Goal: Task Accomplishment & Management: Use online tool/utility

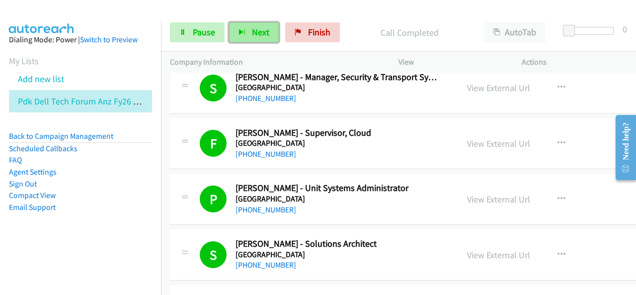
click at [269, 32] on button "Next" at bounding box center [254, 32] width 50 height 20
click at [259, 29] on span "Next" at bounding box center [260, 31] width 17 height 11
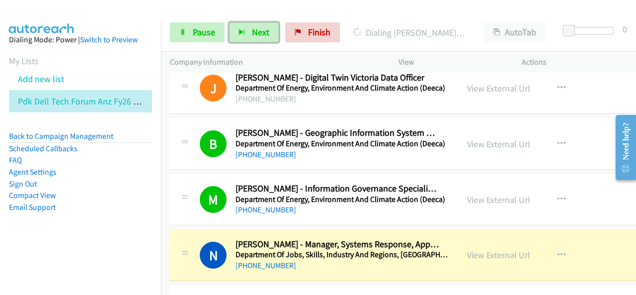
scroll to position [7203, 0]
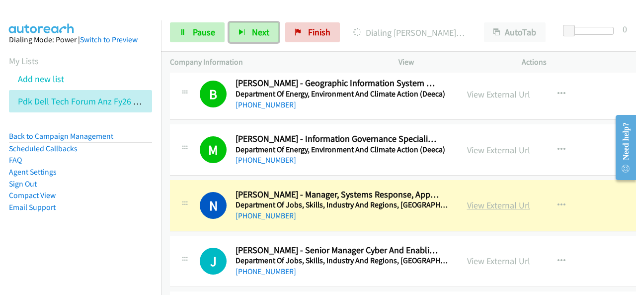
click at [503, 199] on link "View External Url" at bounding box center [498, 204] width 63 height 11
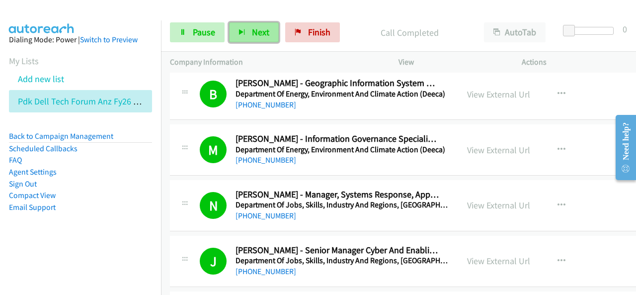
click at [246, 31] on button "Next" at bounding box center [254, 32] width 50 height 20
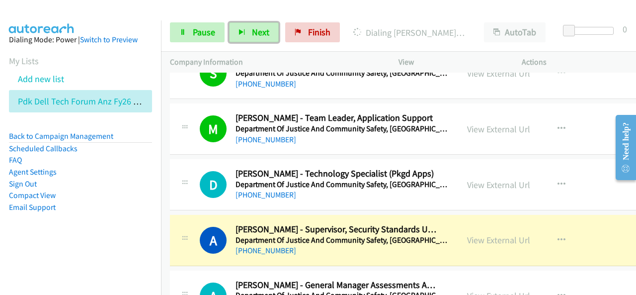
scroll to position [7451, 0]
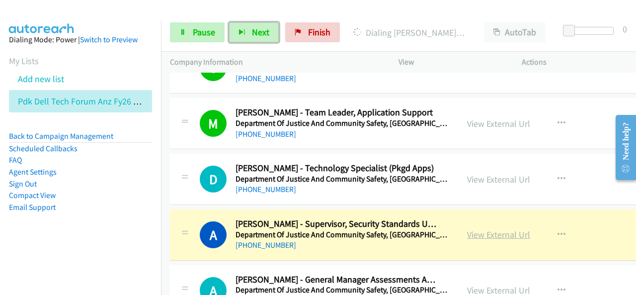
click at [502, 228] on link "View External Url" at bounding box center [498, 233] width 63 height 11
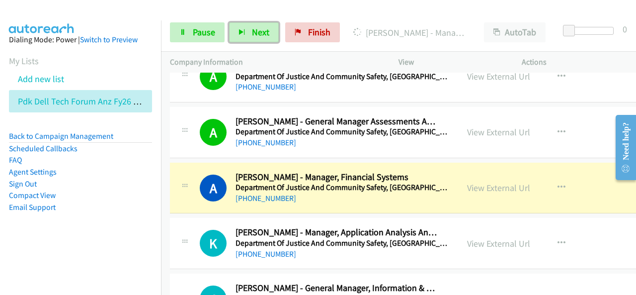
scroll to position [7650, 0]
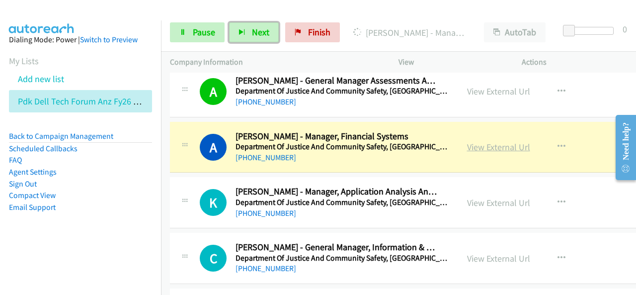
click at [478, 141] on link "View External Url" at bounding box center [498, 146] width 63 height 11
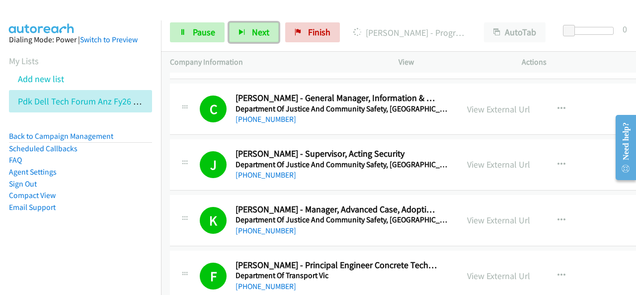
scroll to position [7948, 0]
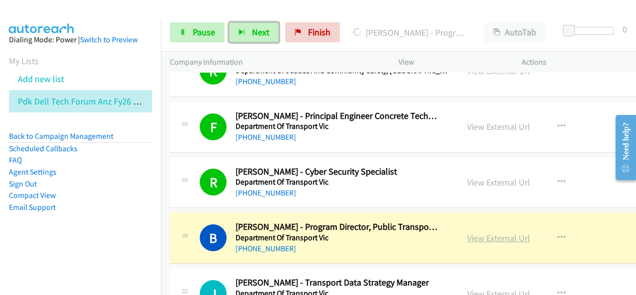
click at [488, 232] on link "View External Url" at bounding box center [498, 237] width 63 height 11
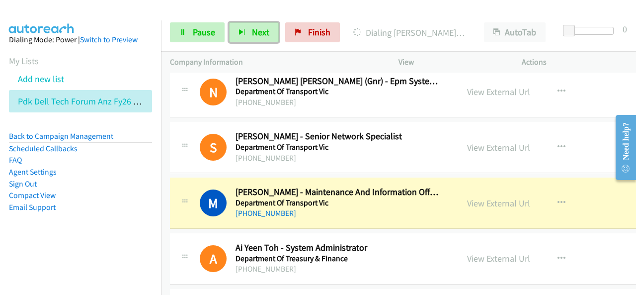
scroll to position [8643, 0]
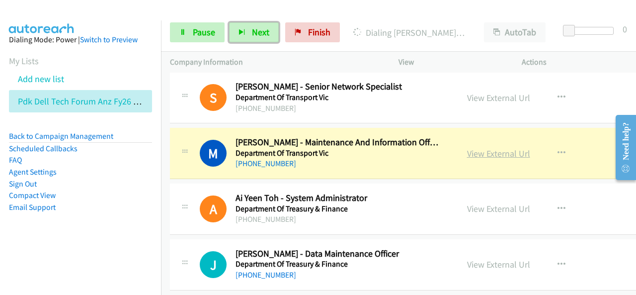
click at [470, 148] on link "View External Url" at bounding box center [498, 153] width 63 height 11
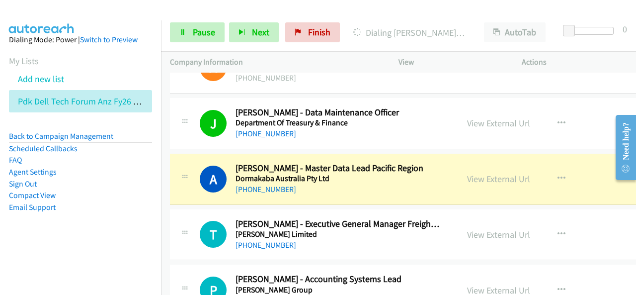
scroll to position [8792, 0]
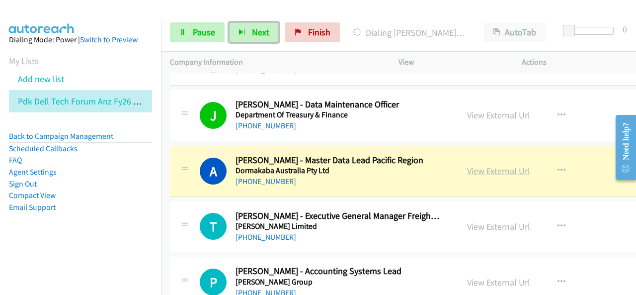
click at [498, 165] on link "View External Url" at bounding box center [498, 170] width 63 height 11
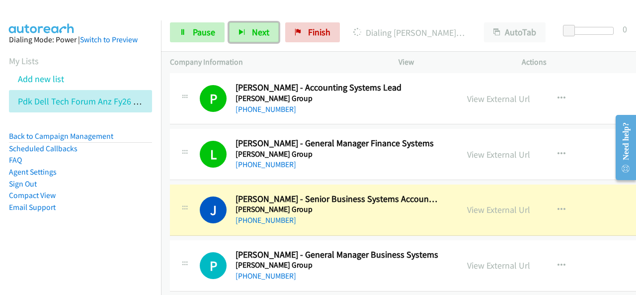
scroll to position [9040, 0]
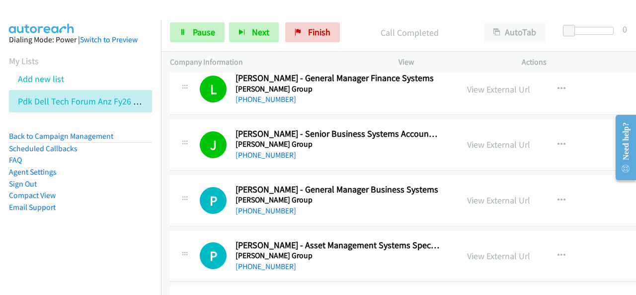
click at [467, 14] on div "Start Calls Pause Next Finish Call Completed AutoTab AutoTab 0" at bounding box center [398, 32] width 475 height 38
click at [262, 32] on span "Next" at bounding box center [260, 31] width 17 height 11
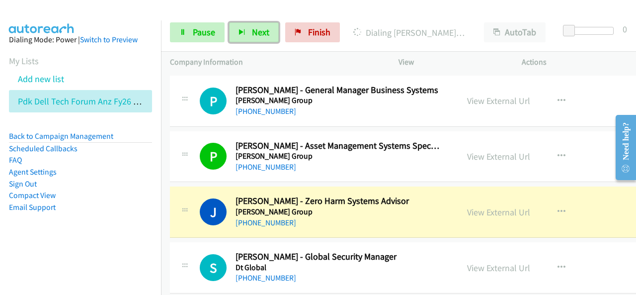
scroll to position [9189, 0]
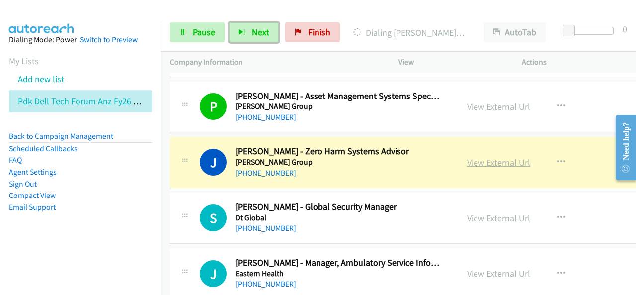
click at [502, 156] on link "View External Url" at bounding box center [498, 161] width 63 height 11
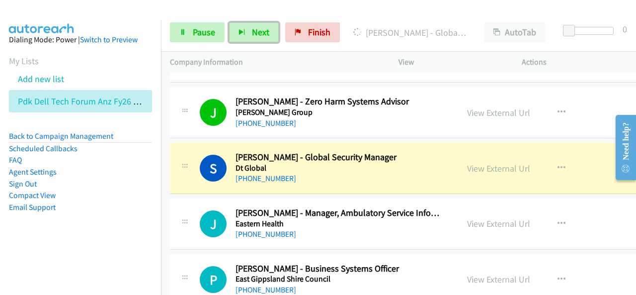
scroll to position [9289, 0]
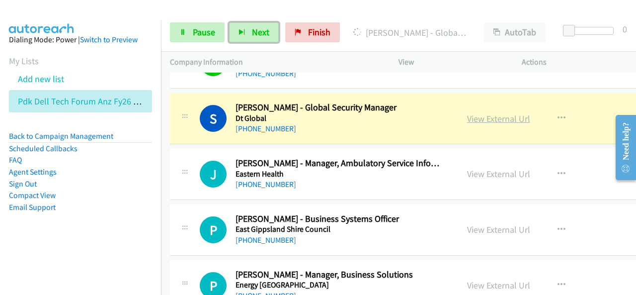
click at [511, 113] on link "View External Url" at bounding box center [498, 118] width 63 height 11
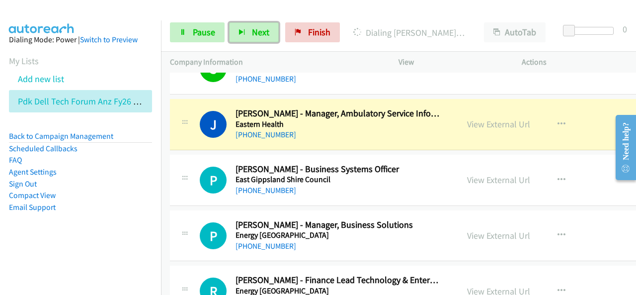
scroll to position [9338, 1]
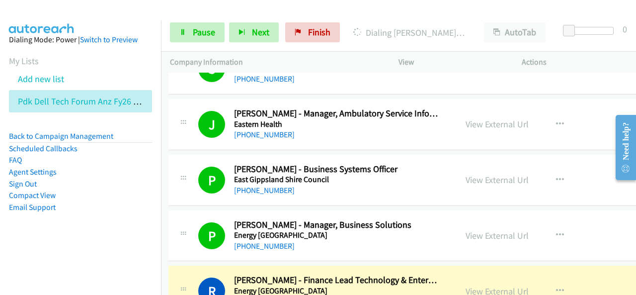
click at [406, 19] on div "Start Calls Pause Next Finish Dialing Rebecca Parkinson - Finance Lead Technolo…" at bounding box center [398, 32] width 475 height 38
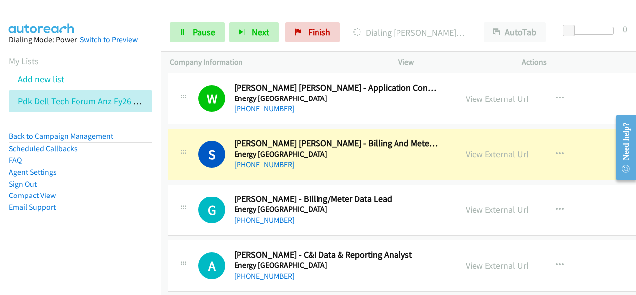
scroll to position [9587, 1]
click at [502, 148] on link "View External Url" at bounding box center [496, 153] width 63 height 11
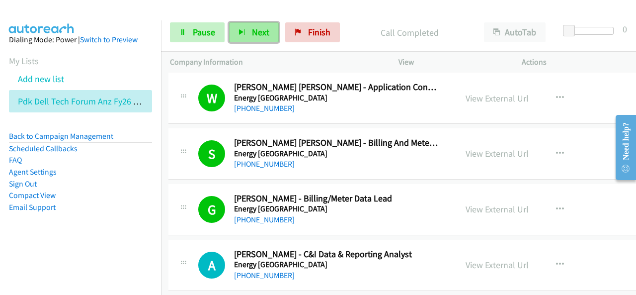
click at [269, 27] on button "Next" at bounding box center [254, 32] width 50 height 20
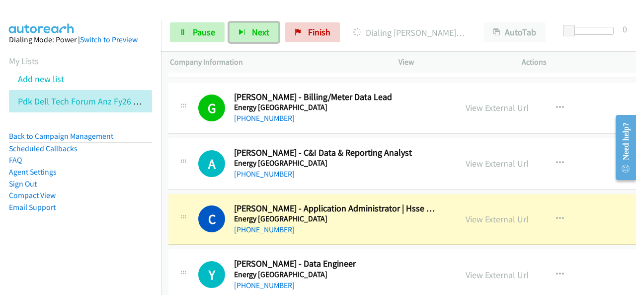
scroll to position [9736, 1]
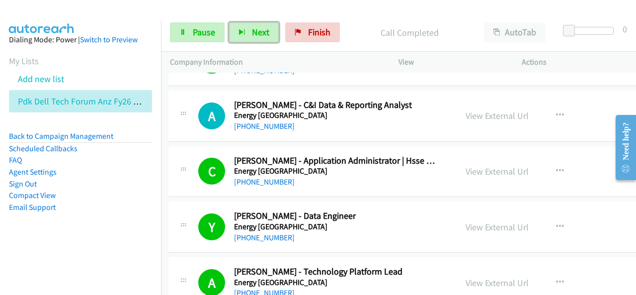
drag, startPoint x: 354, startPoint y: 149, endPoint x: 243, endPoint y: 132, distance: 111.6
click at [269, 35] on button "Next" at bounding box center [254, 32] width 50 height 20
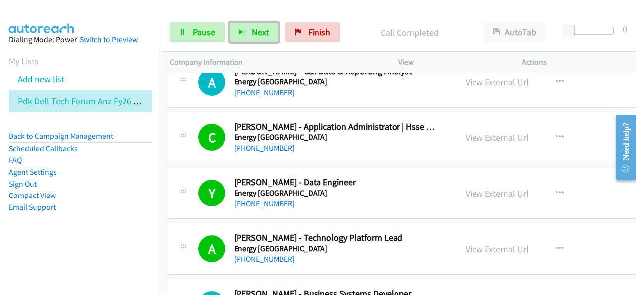
scroll to position [9785, 1]
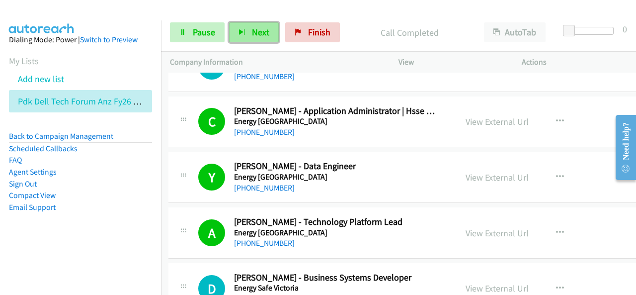
click at [249, 31] on button "Next" at bounding box center [254, 32] width 50 height 20
click at [338, 7] on div at bounding box center [313, 19] width 627 height 38
click at [239, 38] on button "Next" at bounding box center [254, 32] width 50 height 20
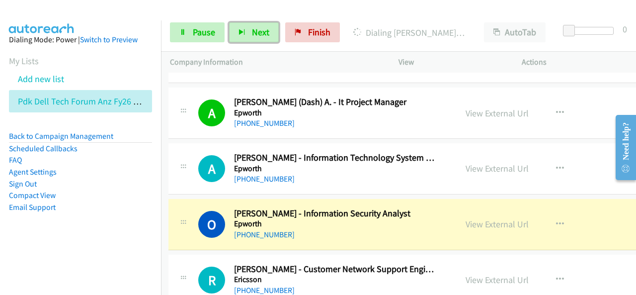
scroll to position [10233, 1]
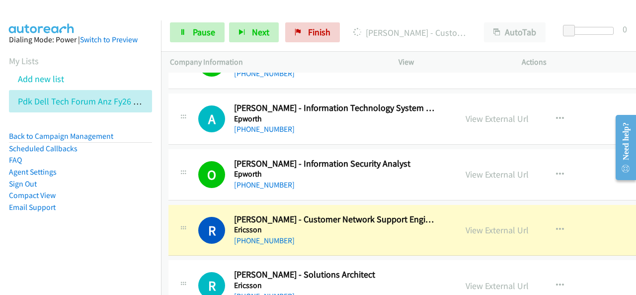
click at [389, 21] on div "Start Calls Pause Next Finish Dialing Roland Garcia - Customer Network Support …" at bounding box center [398, 32] width 475 height 38
click at [412, 22] on div "Start Calls Pause Next Finish Dialing Roland Garcia - Customer Network Support …" at bounding box center [398, 32] width 475 height 38
click at [471, 214] on div "View External Url View External Url Schedule/Manage Callback Start Calls Here R…" at bounding box center [532, 230] width 153 height 33
click at [471, 223] on div "View External Url" at bounding box center [496, 229] width 63 height 13
click at [494, 224] on link "View External Url" at bounding box center [496, 229] width 63 height 11
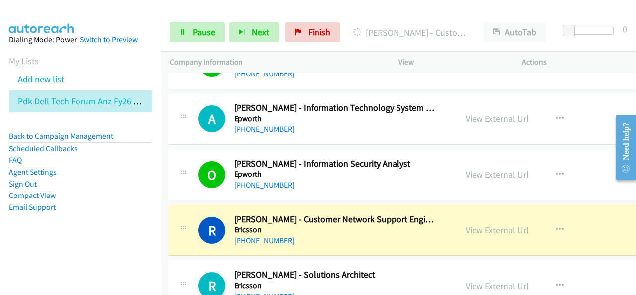
scroll to position [10332, 1]
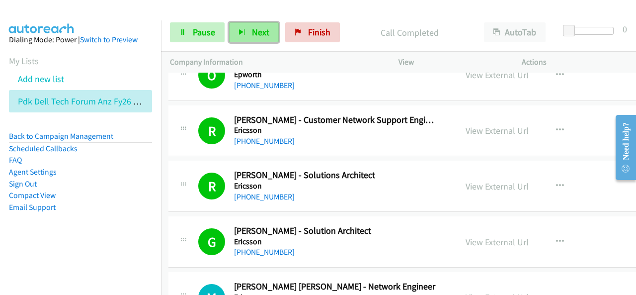
click at [261, 41] on button "Next" at bounding box center [254, 32] width 50 height 20
click at [270, 32] on button "Next" at bounding box center [254, 32] width 50 height 20
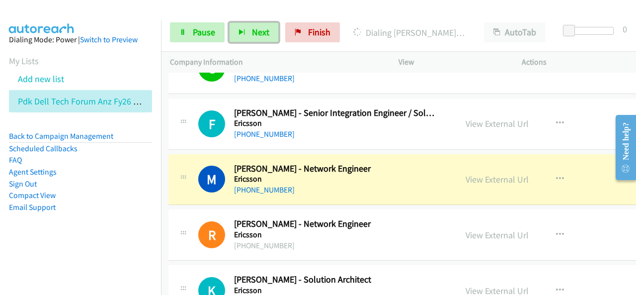
scroll to position [10630, 1]
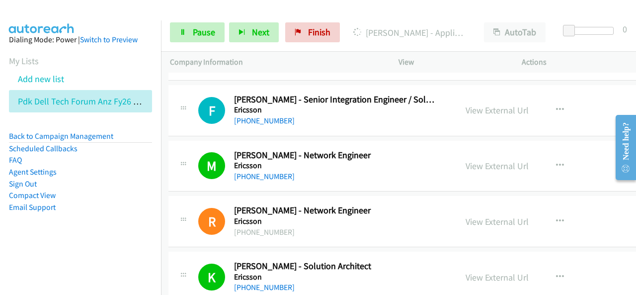
click at [422, 10] on div at bounding box center [313, 19] width 627 height 38
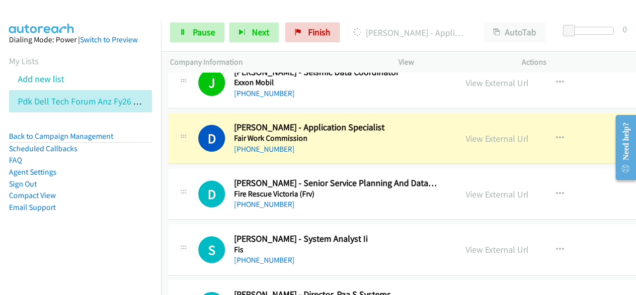
scroll to position [10978, 1]
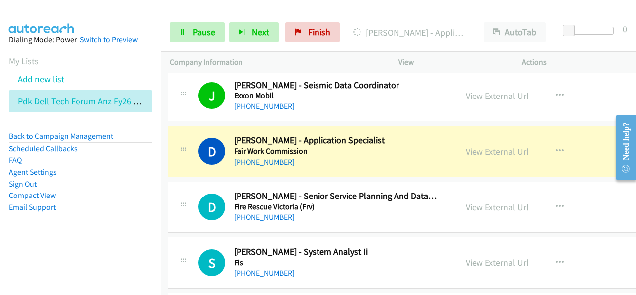
click at [367, 11] on div at bounding box center [313, 19] width 627 height 38
drag, startPoint x: 355, startPoint y: 129, endPoint x: 492, endPoint y: 121, distance: 137.4
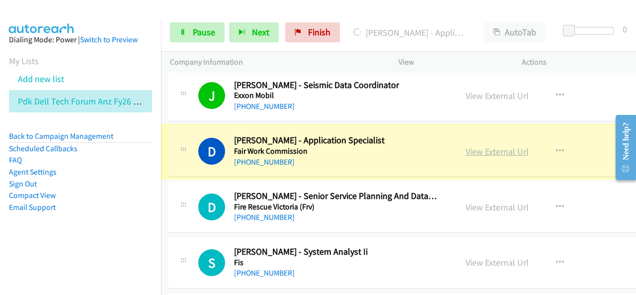
click at [480, 146] on link "View External Url" at bounding box center [496, 151] width 63 height 11
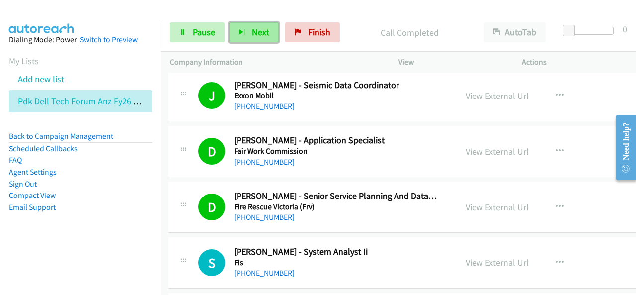
click at [255, 30] on span "Next" at bounding box center [260, 31] width 17 height 11
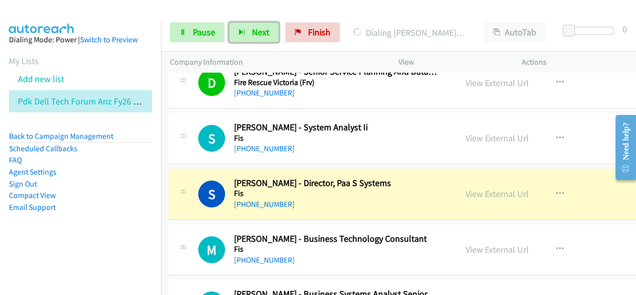
scroll to position [11127, 1]
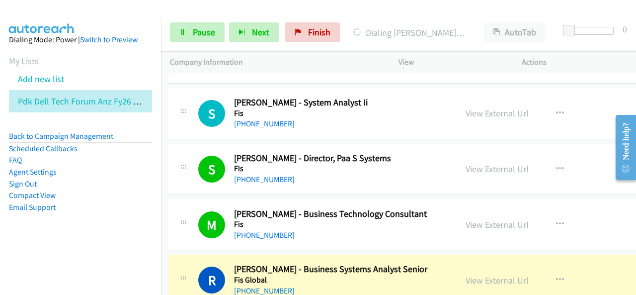
click at [445, 18] on div "Start Calls Pause Next Finish Dialing Richard Ian Arnaiz - Business Systems Ana…" at bounding box center [398, 32] width 475 height 38
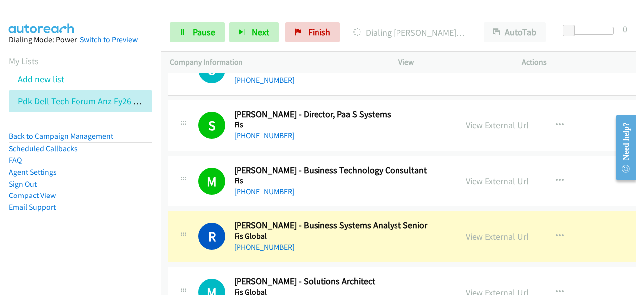
scroll to position [11226, 1]
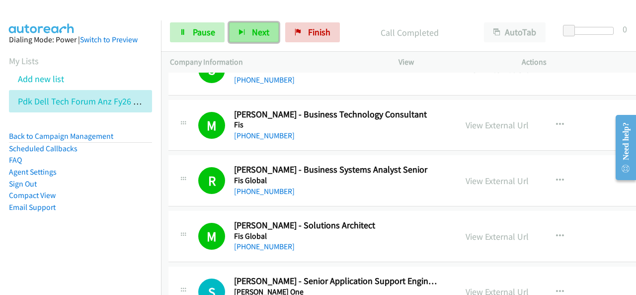
click at [248, 28] on button "Next" at bounding box center [254, 32] width 50 height 20
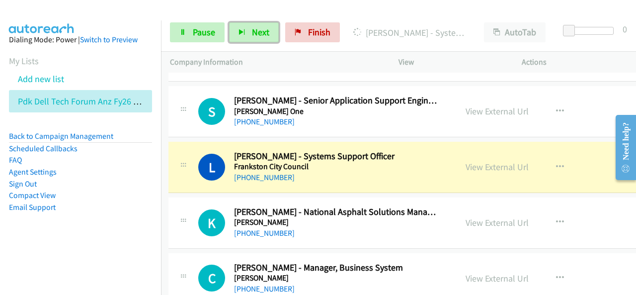
scroll to position [11425, 1]
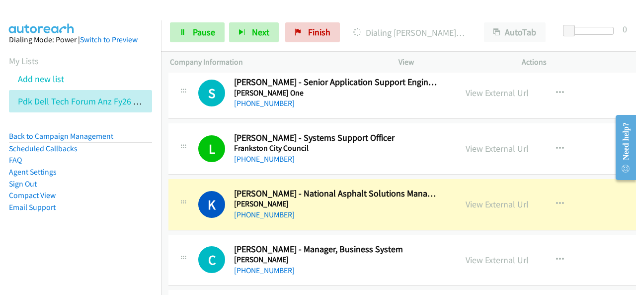
click at [449, 68] on div "View" at bounding box center [450, 62] width 123 height 21
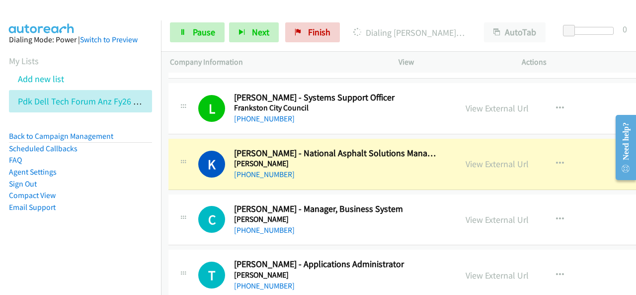
scroll to position [11474, 1]
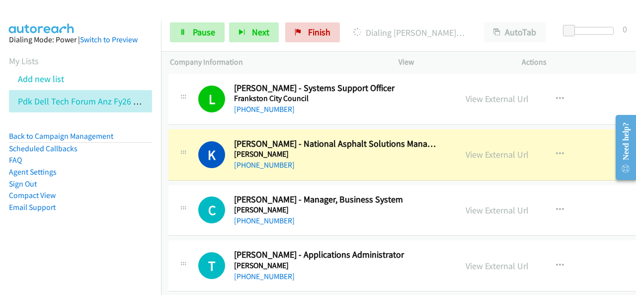
click at [396, 16] on div "Start Calls Pause Next Finish Dialing Kevin Embleton - National Asphalt Solutio…" at bounding box center [398, 32] width 475 height 38
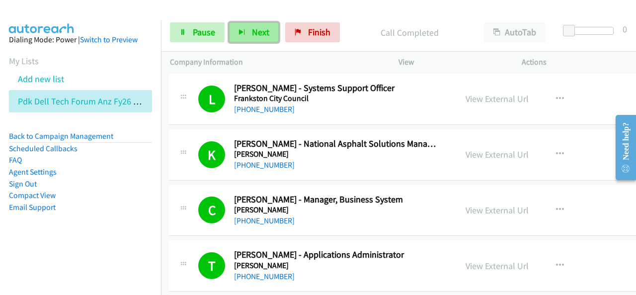
click at [268, 41] on button "Next" at bounding box center [254, 32] width 50 height 20
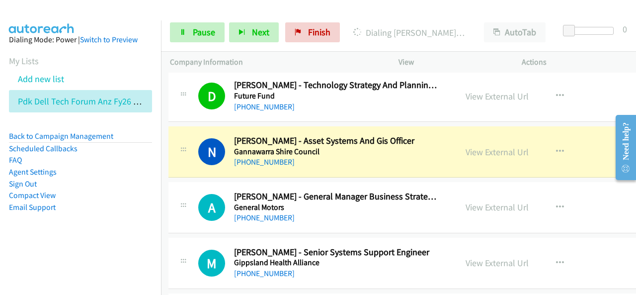
scroll to position [11872, 1]
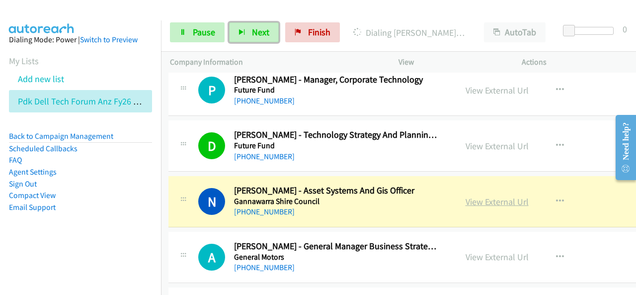
click at [502, 196] on link "View External Url" at bounding box center [496, 201] width 63 height 11
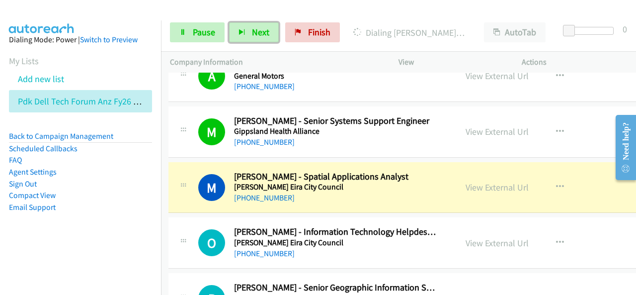
scroll to position [12070, 1]
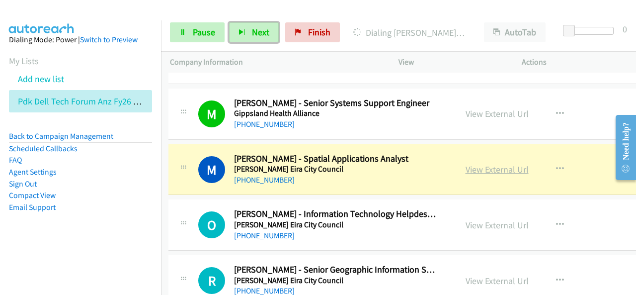
click at [497, 163] on link "View External Url" at bounding box center [496, 168] width 63 height 11
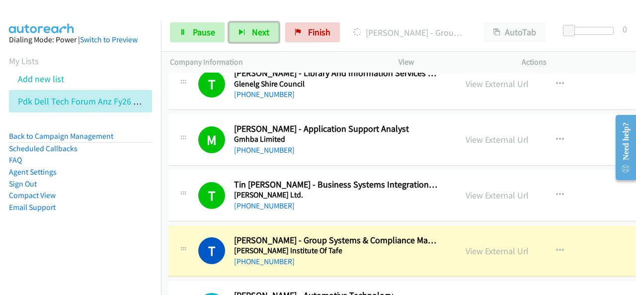
scroll to position [12368, 1]
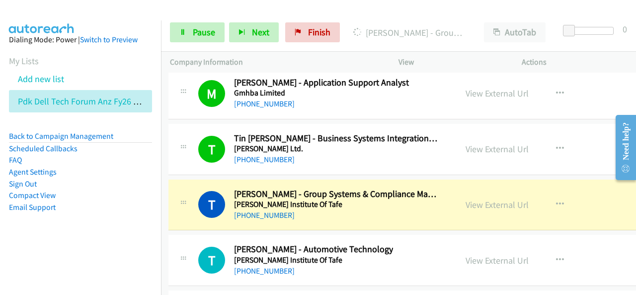
click at [278, 63] on p "Company Information" at bounding box center [275, 62] width 211 height 12
click at [505, 199] on link "View External Url" at bounding box center [496, 204] width 63 height 11
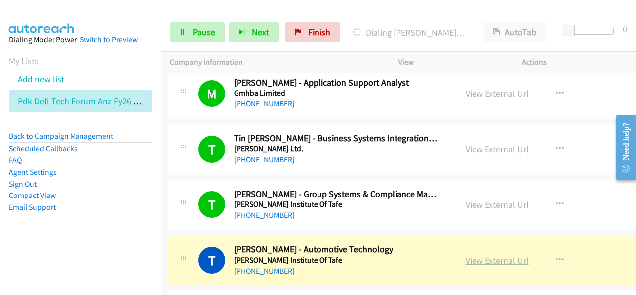
click at [505, 254] on link "View External Url" at bounding box center [496, 259] width 63 height 11
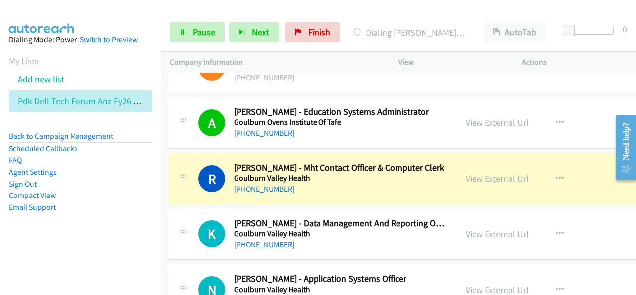
scroll to position [12666, 1]
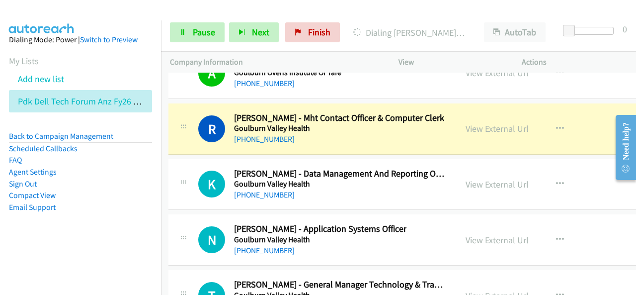
click at [354, 17] on div "Start Calls Pause Next Finish Dialing Rebekah Mc Murrich - Mht Contact Officer …" at bounding box center [398, 32] width 475 height 38
click at [61, 212] on li "Email Support" at bounding box center [80, 207] width 143 height 12
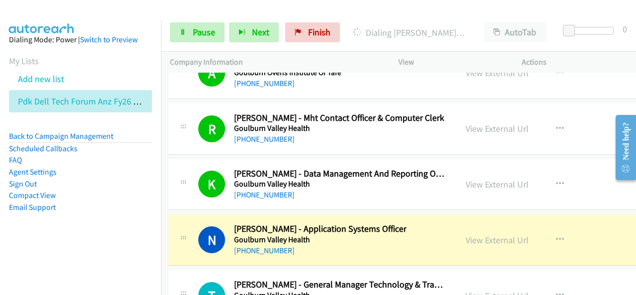
drag, startPoint x: 361, startPoint y: 210, endPoint x: 524, endPoint y: 201, distance: 163.2
click at [497, 234] on link "View External Url" at bounding box center [496, 239] width 63 height 11
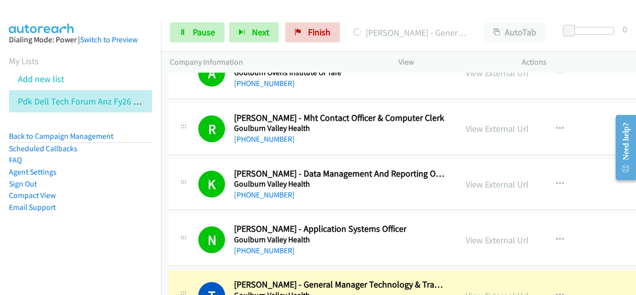
scroll to position [12766, 1]
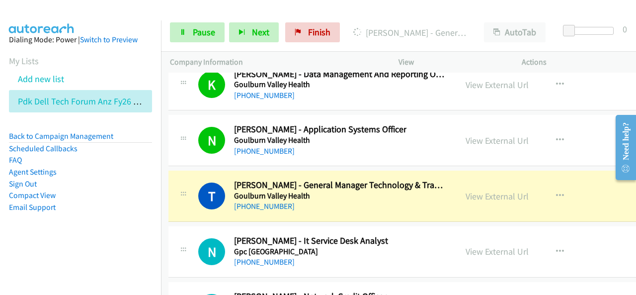
drag, startPoint x: 349, startPoint y: 175, endPoint x: 530, endPoint y: 166, distance: 181.5
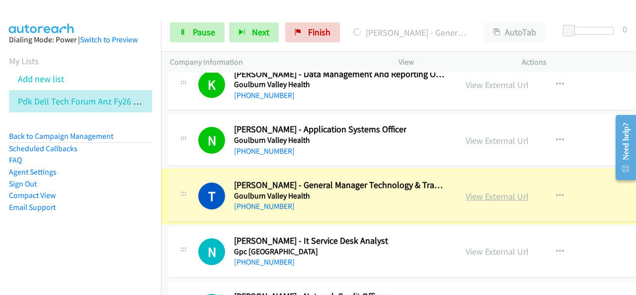
click at [501, 190] on link "View External Url" at bounding box center [496, 195] width 63 height 11
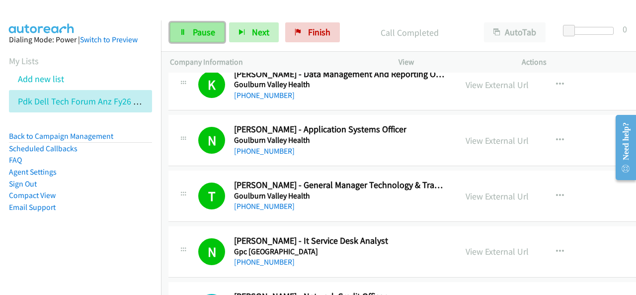
click at [194, 29] on span "Pause" at bounding box center [204, 31] width 22 height 11
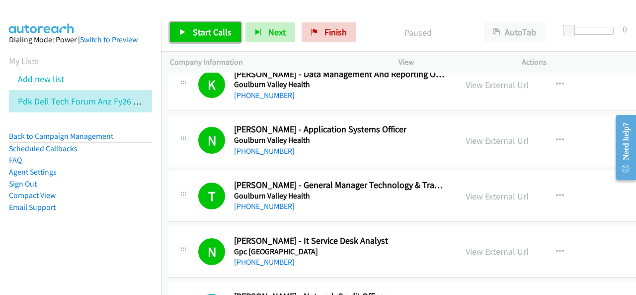
click at [218, 28] on span "Start Calls" at bounding box center [212, 31] width 39 height 11
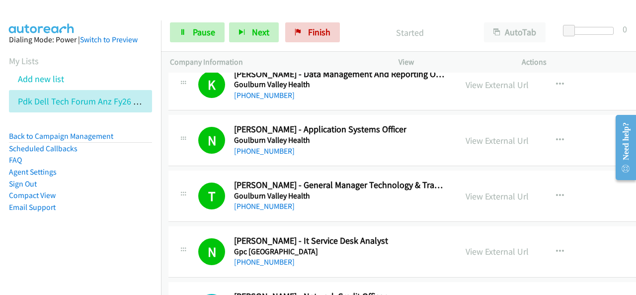
click at [380, 12] on div at bounding box center [313, 19] width 627 height 38
click at [261, 34] on span "Next" at bounding box center [260, 31] width 17 height 11
click at [260, 29] on span "Next" at bounding box center [260, 31] width 17 height 11
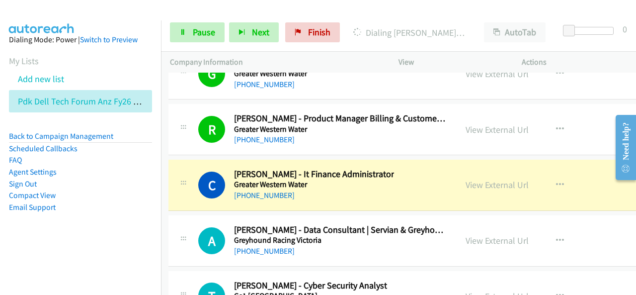
scroll to position [13461, 1]
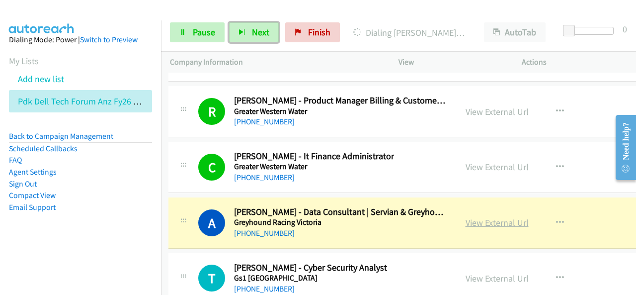
click at [497, 217] on link "View External Url" at bounding box center [496, 222] width 63 height 11
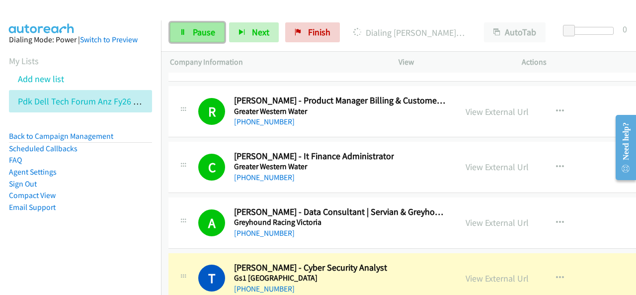
click at [187, 33] on link "Pause" at bounding box center [197, 32] width 55 height 20
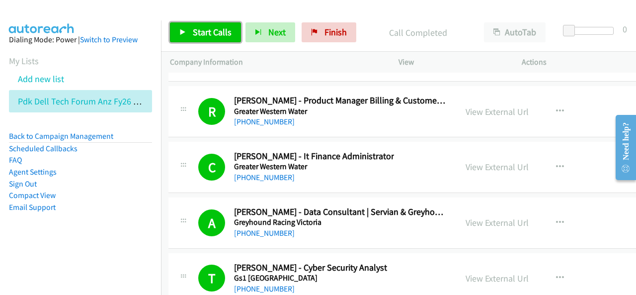
click at [221, 37] on span "Start Calls" at bounding box center [212, 31] width 39 height 11
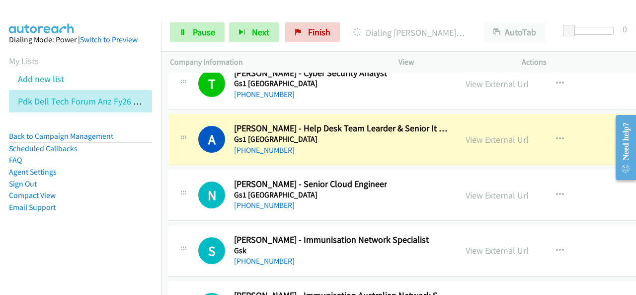
scroll to position [13660, 1]
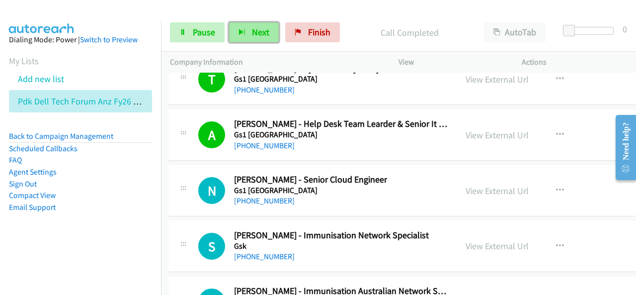
click at [247, 37] on button "Next" at bounding box center [254, 32] width 50 height 20
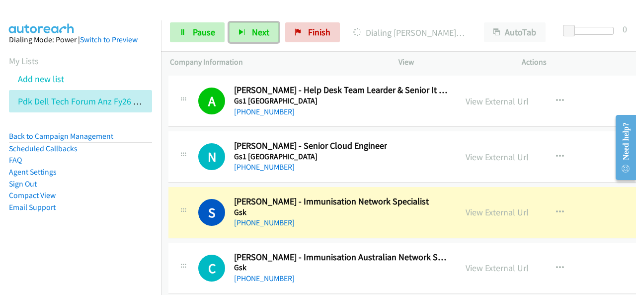
scroll to position [13710, 1]
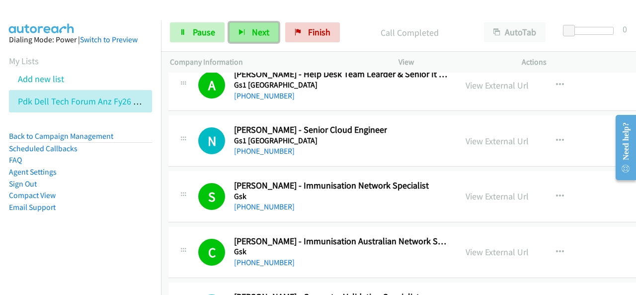
click at [245, 34] on button "Next" at bounding box center [254, 32] width 50 height 20
click at [259, 36] on span "Next" at bounding box center [260, 31] width 17 height 11
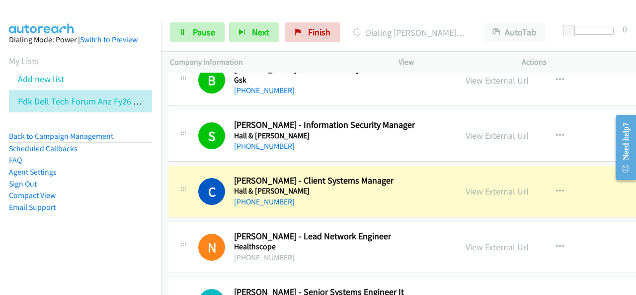
scroll to position [14057, 1]
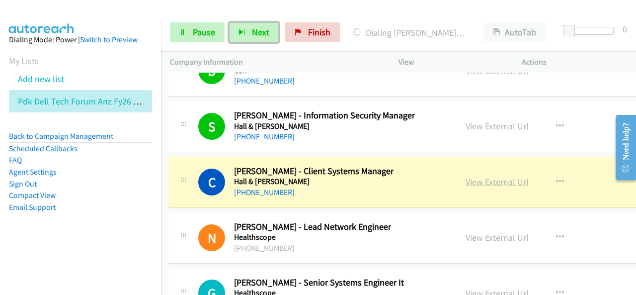
click at [501, 176] on link "View External Url" at bounding box center [496, 181] width 63 height 11
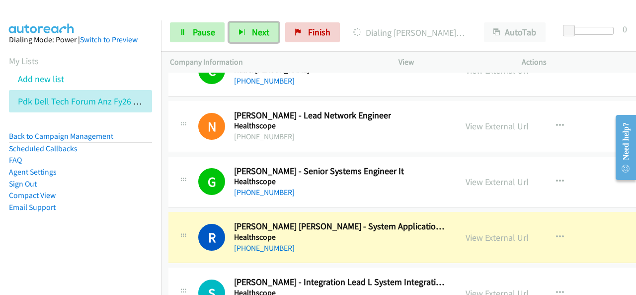
scroll to position [14206, 1]
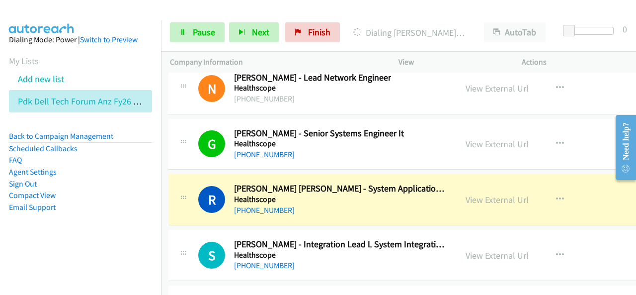
click at [381, 62] on div "Company Information" at bounding box center [275, 62] width 228 height 21
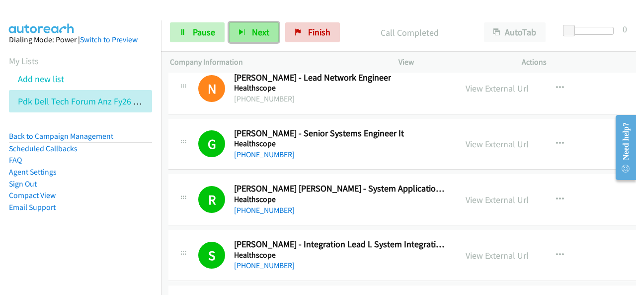
click at [250, 38] on button "Next" at bounding box center [254, 32] width 50 height 20
click at [443, 26] on p "Call Completed" at bounding box center [409, 32] width 113 height 13
click at [260, 32] on span "Next" at bounding box center [260, 31] width 17 height 11
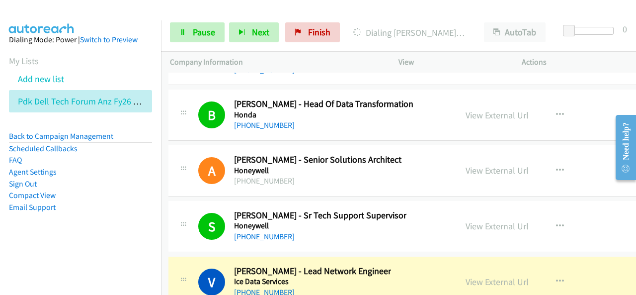
scroll to position [14753, 1]
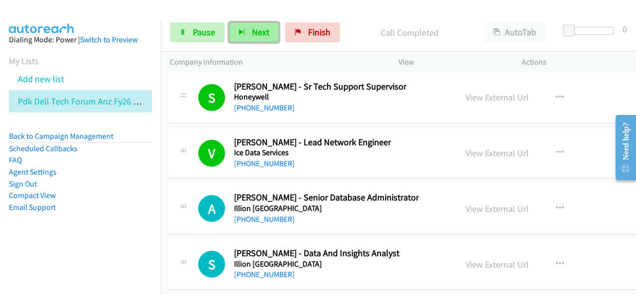
click at [259, 35] on span "Next" at bounding box center [260, 31] width 17 height 11
click at [233, 43] on div "Start Calls Pause Next Finish Call Completed AutoTab AutoTab 0" at bounding box center [398, 32] width 475 height 38
click at [234, 39] on button "Next" at bounding box center [254, 32] width 50 height 20
click at [248, 38] on button "Next" at bounding box center [254, 32] width 50 height 20
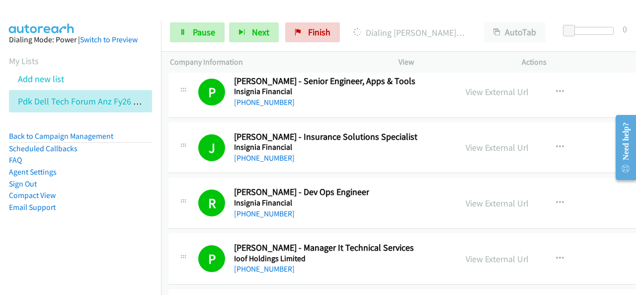
scroll to position [15846, 1]
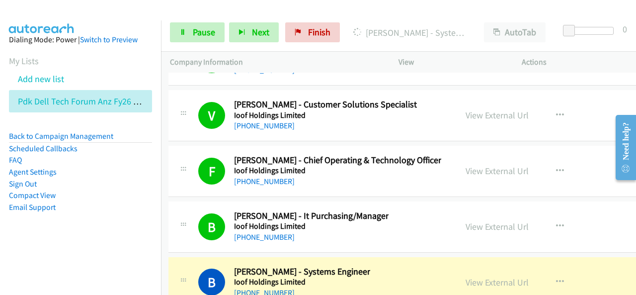
click at [135, 189] on ul "Back to Campaign Management Scheduled Callbacks FAQ Agent Settings Sign Out Com…" at bounding box center [80, 171] width 143 height 82
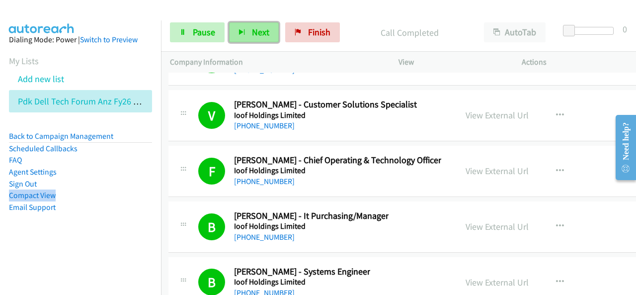
click at [260, 24] on button "Next" at bounding box center [254, 32] width 50 height 20
click at [249, 42] on div "Start Calls Pause Next Finish Call Completed AutoTab AutoTab 0" at bounding box center [398, 32] width 475 height 38
click at [249, 38] on button "Next" at bounding box center [254, 32] width 50 height 20
click at [255, 35] on span "Next" at bounding box center [260, 31] width 17 height 11
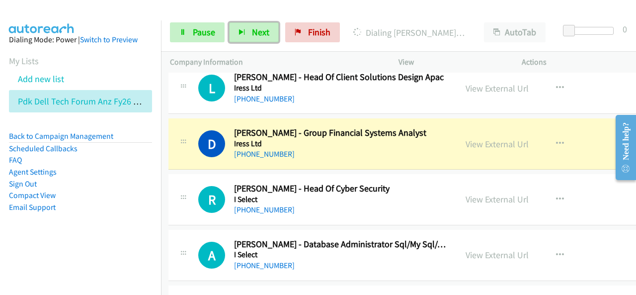
scroll to position [16392, 1]
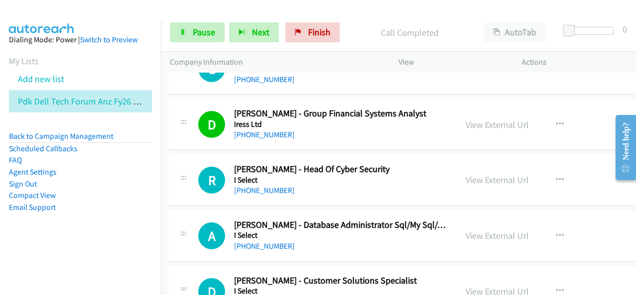
drag, startPoint x: 113, startPoint y: 183, endPoint x: 149, endPoint y: 146, distance: 51.6
click at [115, 182] on li "Sign Out" at bounding box center [80, 184] width 143 height 12
click at [194, 45] on div "Start Calls Pause Next Finish Call Completed AutoTab AutoTab 0" at bounding box center [398, 32] width 475 height 38
click at [196, 36] on span "Pause" at bounding box center [204, 31] width 22 height 11
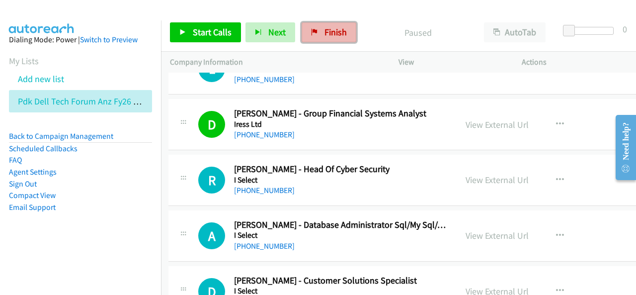
click at [325, 30] on span "Finish" at bounding box center [335, 31] width 22 height 11
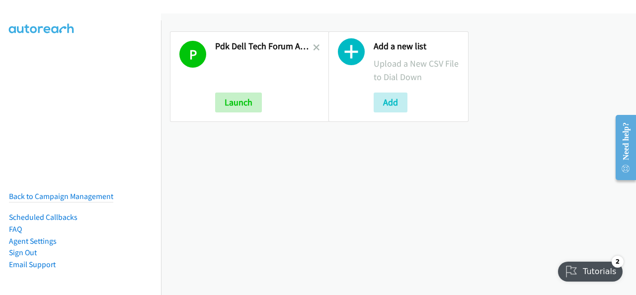
click at [319, 47] on div "Add a new list Upload a New CSV File to Dial Down Add" at bounding box center [398, 76] width 158 height 108
click at [313, 47] on icon at bounding box center [316, 48] width 7 height 7
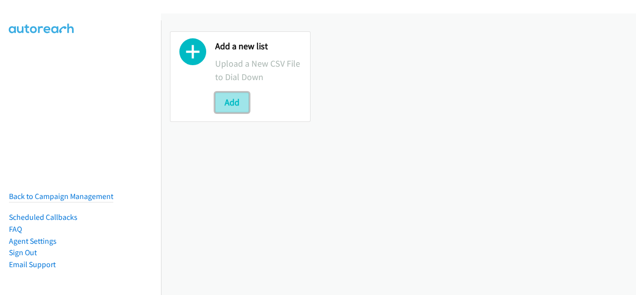
click at [229, 98] on button "Add" at bounding box center [232, 102] width 34 height 20
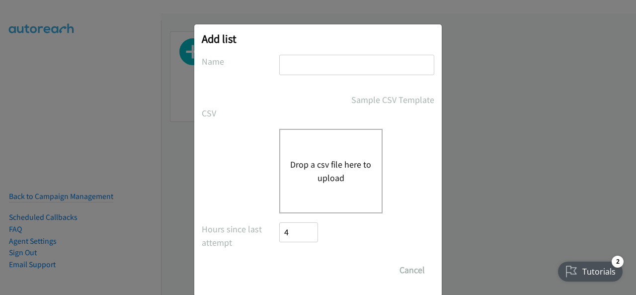
click at [302, 72] on input "text" at bounding box center [356, 65] width 155 height 20
type input "PDK Dell Tech Forum ANZ FY26Q3 Melbourne In-Person 12 August - K12"
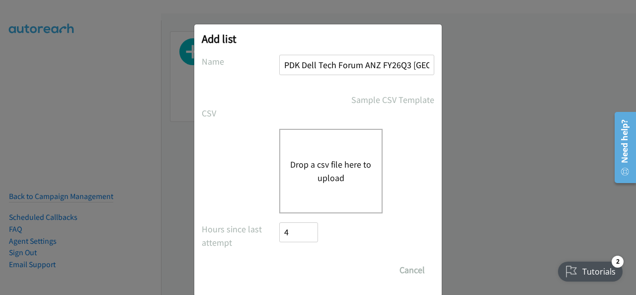
click at [335, 158] on button "Drop a csv file here to upload" at bounding box center [330, 170] width 81 height 27
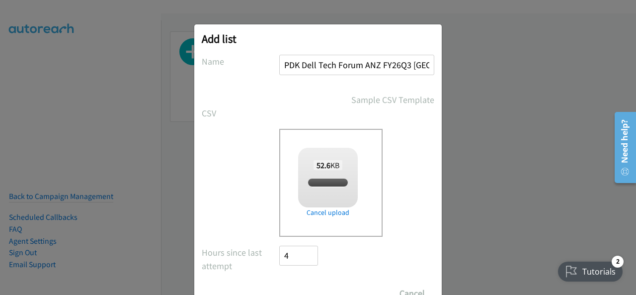
checkbox input "true"
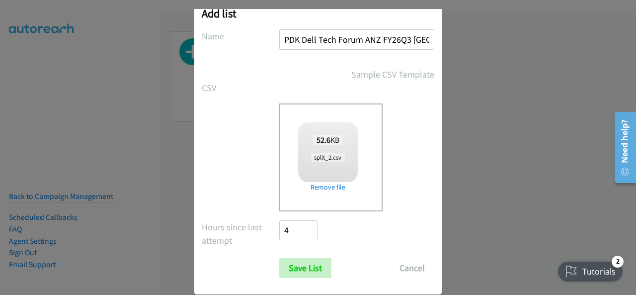
scroll to position [40, 0]
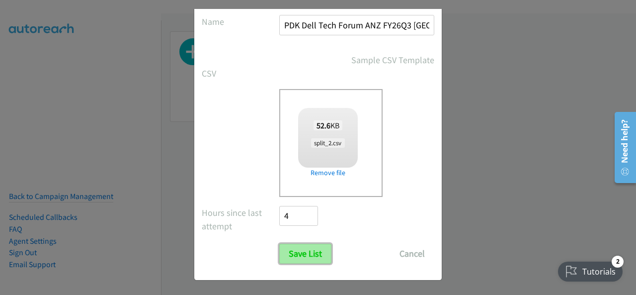
click at [287, 251] on input "Save List" at bounding box center [305, 253] width 52 height 20
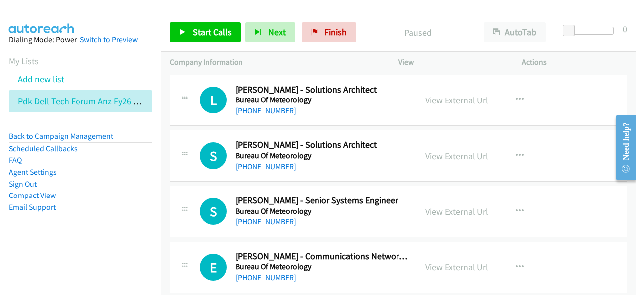
click at [203, 20] on div "Start Calls Pause Next Finish Paused AutoTab AutoTab 0" at bounding box center [398, 32] width 475 height 38
click at [217, 38] on link "Start Calls" at bounding box center [205, 32] width 71 height 20
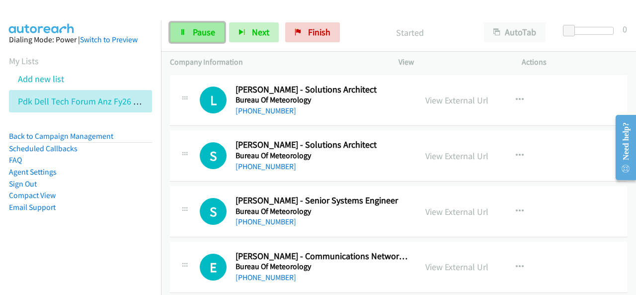
click at [222, 33] on link "Pause" at bounding box center [197, 32] width 55 height 20
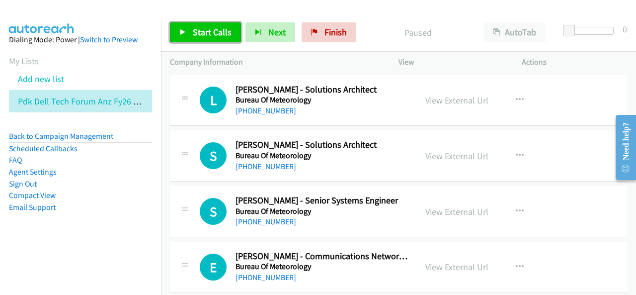
click at [221, 33] on span "Start Calls" at bounding box center [212, 31] width 39 height 11
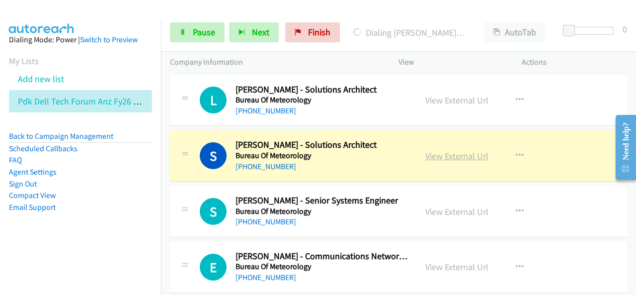
click at [447, 157] on link "View External Url" at bounding box center [456, 155] width 63 height 11
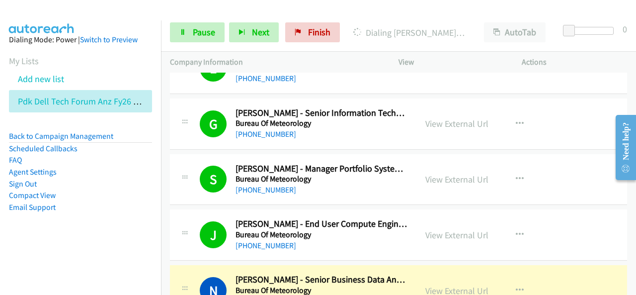
scroll to position [298, 0]
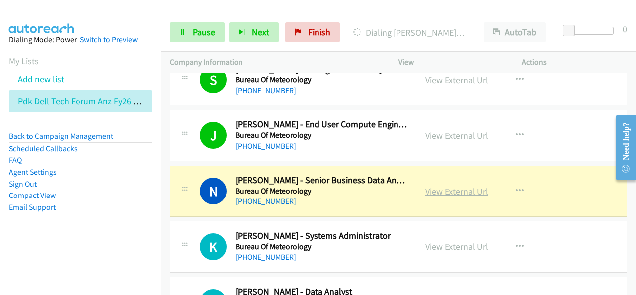
click at [460, 192] on link "View External Url" at bounding box center [456, 190] width 63 height 11
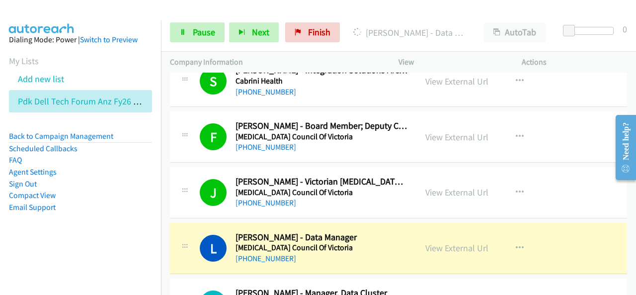
scroll to position [695, 0]
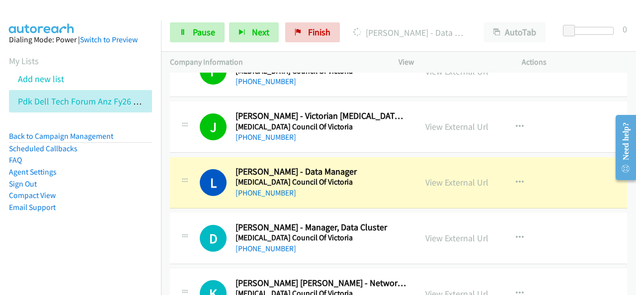
drag, startPoint x: 369, startPoint y: 168, endPoint x: 457, endPoint y: 164, distance: 88.5
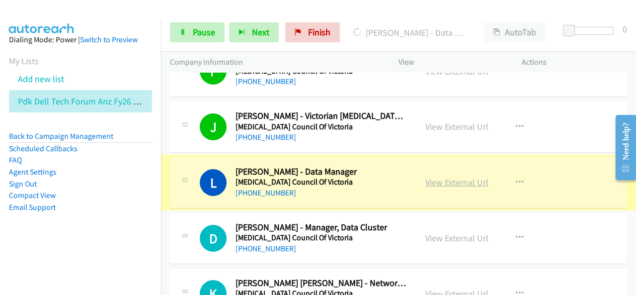
click at [452, 177] on link "View External Url" at bounding box center [456, 181] width 63 height 11
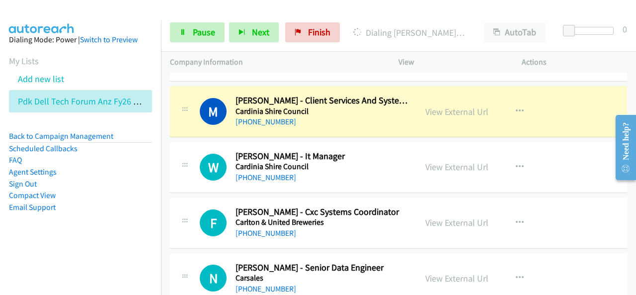
scroll to position [993, 0]
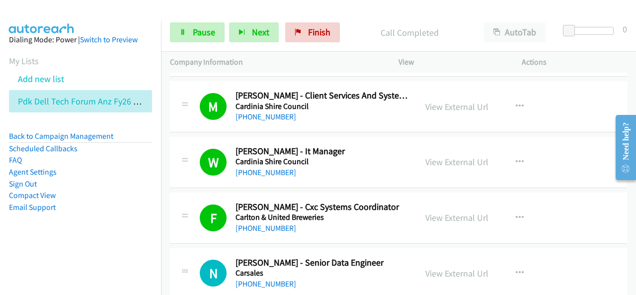
click at [379, 24] on div "Call Completed" at bounding box center [409, 32] width 131 height 20
click at [264, 30] on span "Next" at bounding box center [260, 31] width 17 height 11
click at [261, 28] on span "Next" at bounding box center [260, 31] width 17 height 11
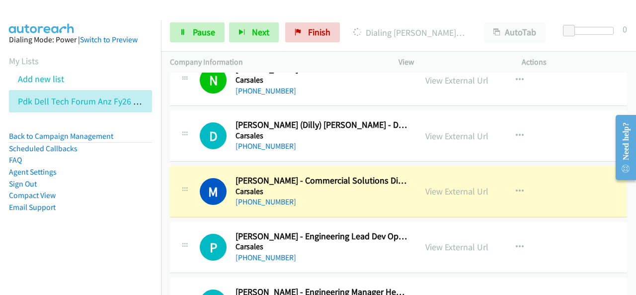
scroll to position [1291, 0]
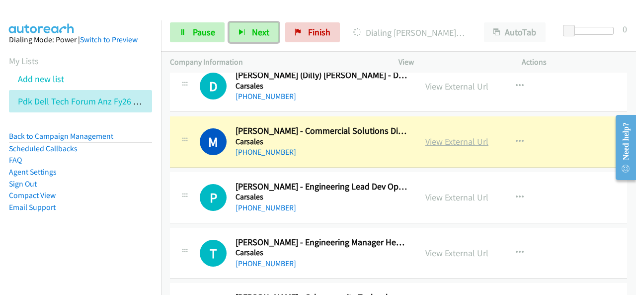
click at [467, 136] on link "View External Url" at bounding box center [456, 141] width 63 height 11
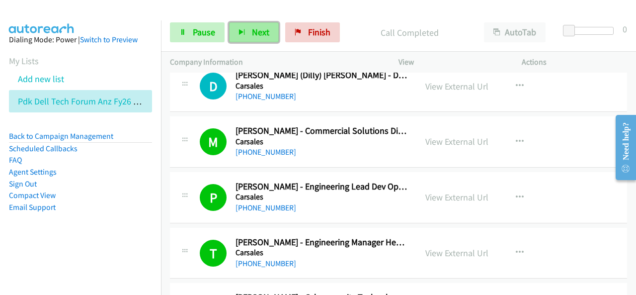
click at [233, 38] on button "Next" at bounding box center [254, 32] width 50 height 20
click at [248, 32] on button "Next" at bounding box center [254, 32] width 50 height 20
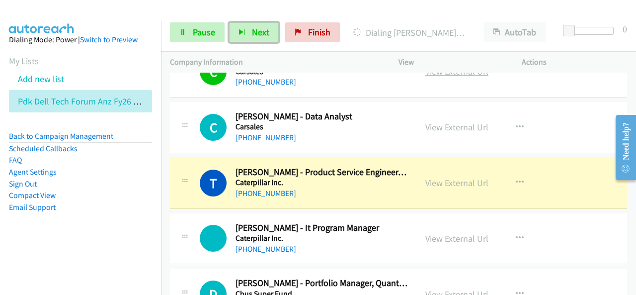
scroll to position [1689, 0]
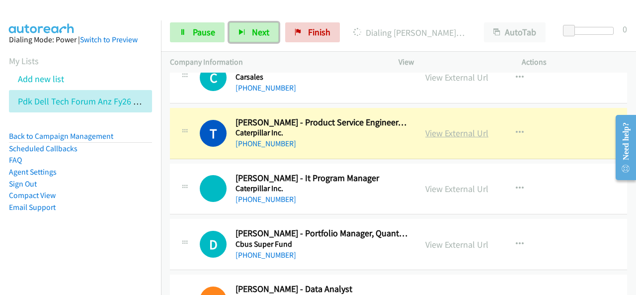
click at [459, 131] on link "View External Url" at bounding box center [456, 132] width 63 height 11
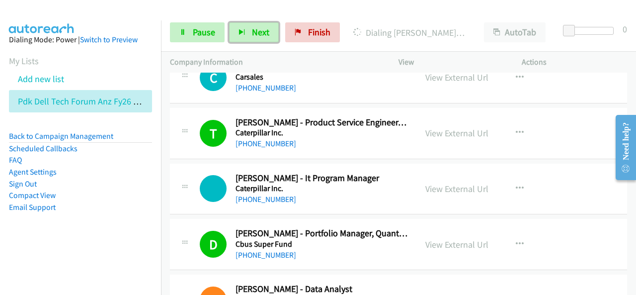
scroll to position [1739, 0]
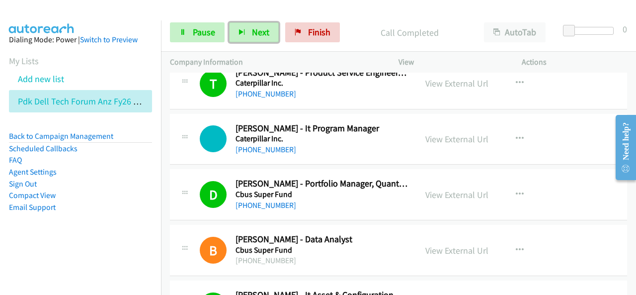
click at [569, 200] on div "D Callback Scheduled [PERSON_NAME] - Portfolio Manager, Quantitative Solutions …" at bounding box center [398, 194] width 457 height 51
click at [245, 29] on button "Next" at bounding box center [254, 32] width 50 height 20
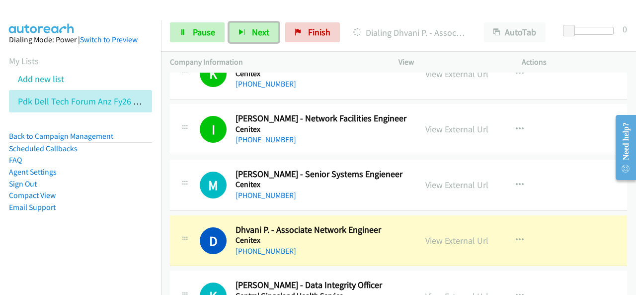
scroll to position [2285, 0]
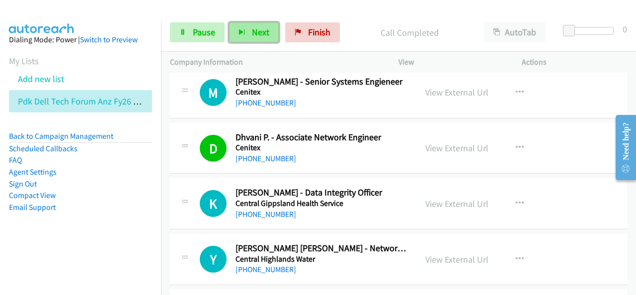
click at [252, 35] on span "Next" at bounding box center [260, 31] width 17 height 11
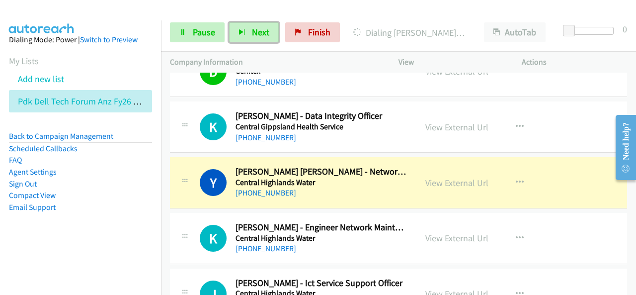
scroll to position [2384, 0]
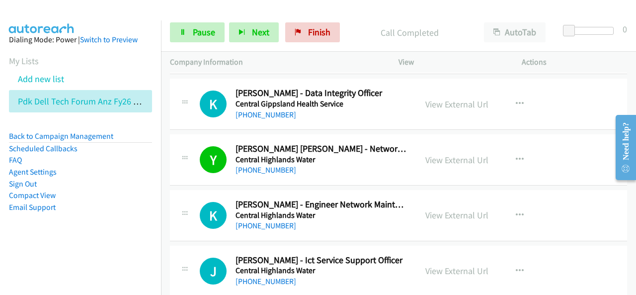
click at [415, 9] on div at bounding box center [313, 19] width 627 height 38
click at [252, 36] on span "Next" at bounding box center [260, 31] width 17 height 11
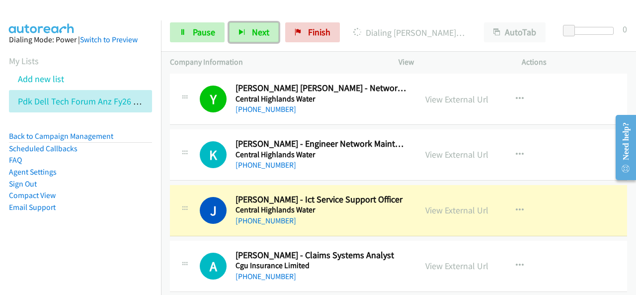
scroll to position [2533, 0]
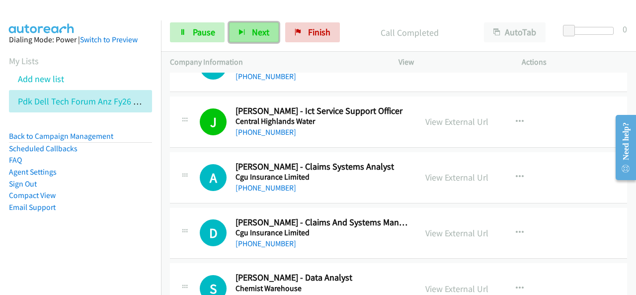
click at [264, 38] on button "Next" at bounding box center [254, 32] width 50 height 20
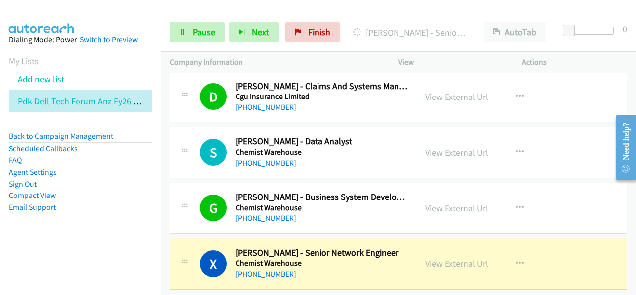
scroll to position [2682, 0]
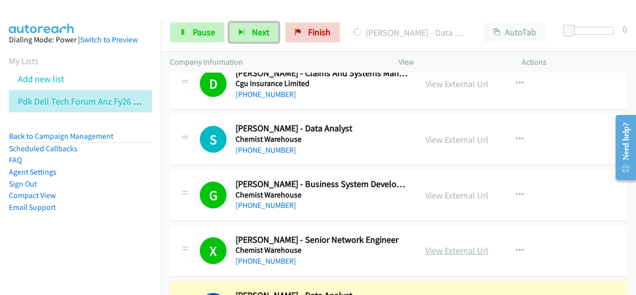
click at [479, 246] on link "View External Url" at bounding box center [456, 249] width 63 height 11
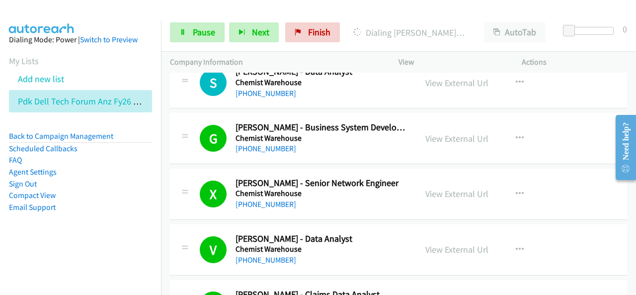
scroll to position [2782, 0]
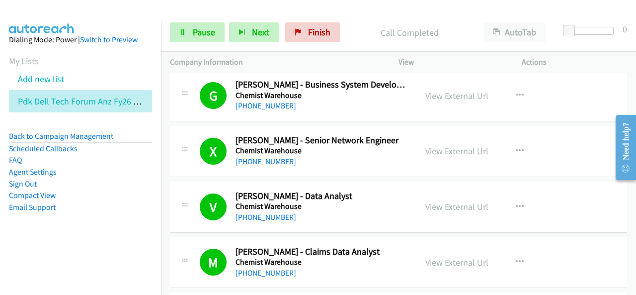
click at [442, 11] on div at bounding box center [313, 19] width 627 height 38
click at [264, 30] on span "Next" at bounding box center [260, 31] width 17 height 11
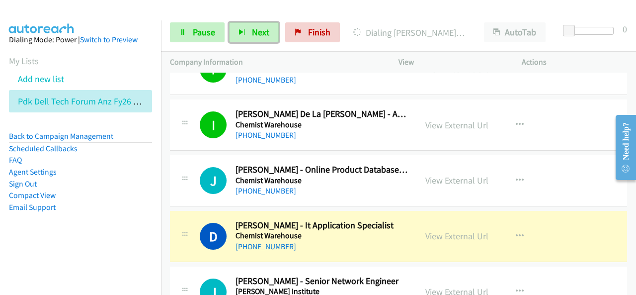
scroll to position [3080, 0]
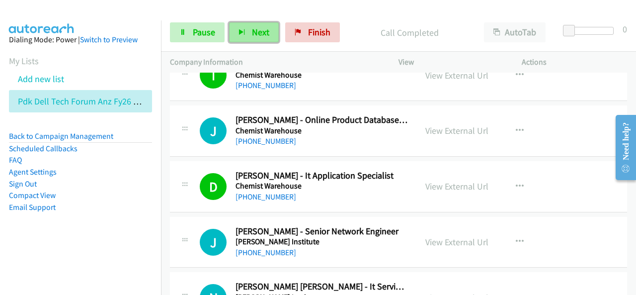
click at [261, 29] on span "Next" at bounding box center [260, 31] width 17 height 11
click at [246, 30] on button "Next" at bounding box center [254, 32] width 50 height 20
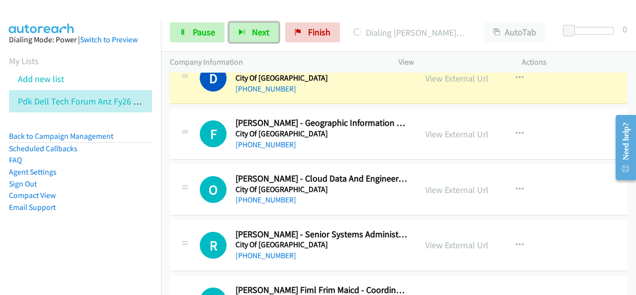
scroll to position [3527, 0]
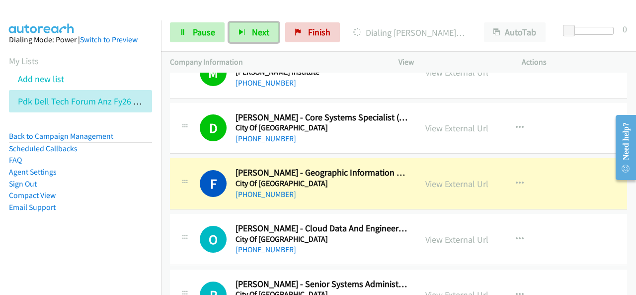
click at [252, 123] on h5 "City Of [GEOGRAPHIC_DATA]" at bounding box center [321, 128] width 172 height 10
click at [462, 122] on link "View External Url" at bounding box center [456, 127] width 63 height 11
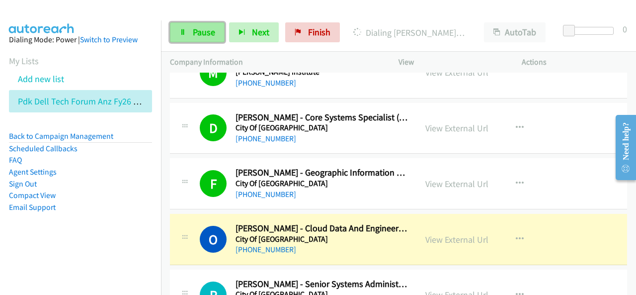
click at [210, 27] on span "Pause" at bounding box center [204, 31] width 22 height 11
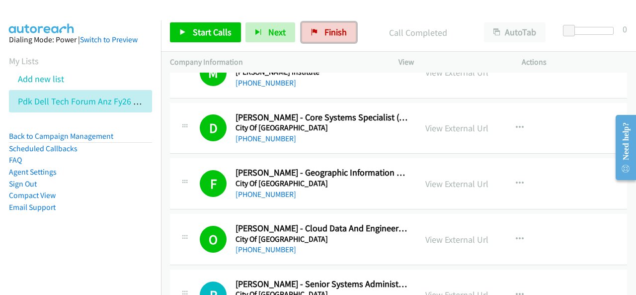
click at [324, 35] on span "Finish" at bounding box center [335, 31] width 22 height 11
